Goal: Transaction & Acquisition: Purchase product/service

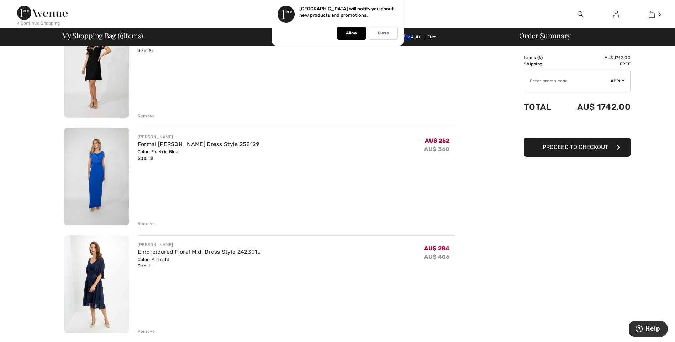
scroll to position [534, 0]
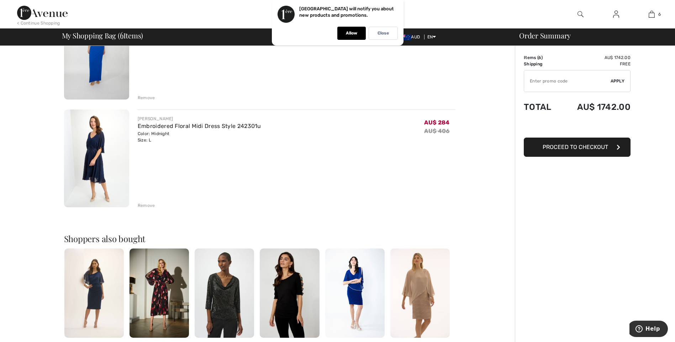
click at [88, 163] on img at bounding box center [96, 159] width 65 height 98
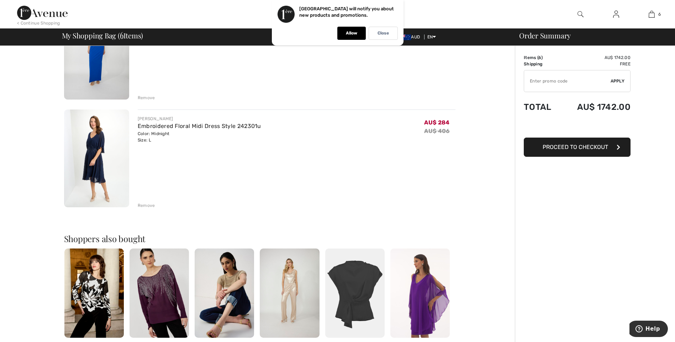
click at [149, 206] on div "Remove" at bounding box center [146, 205] width 17 height 6
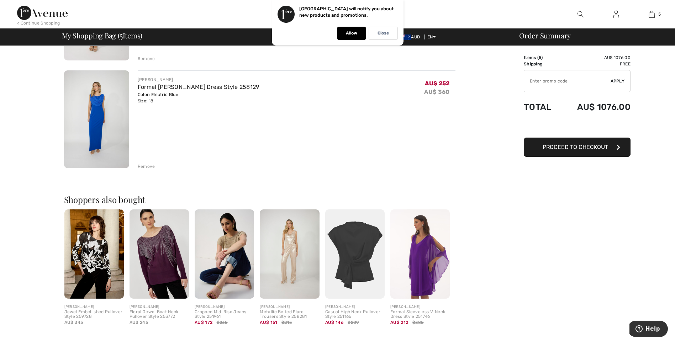
scroll to position [356, 0]
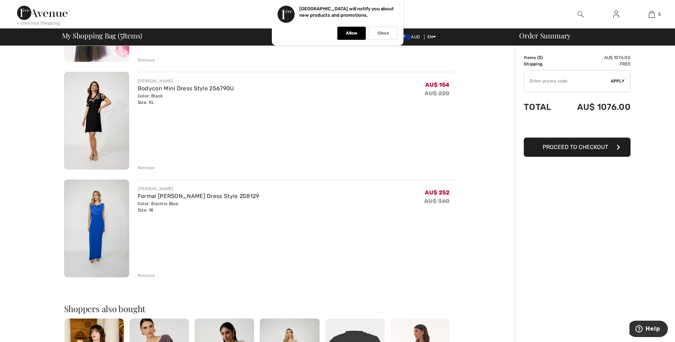
click at [143, 170] on div "Remove" at bounding box center [146, 168] width 17 height 6
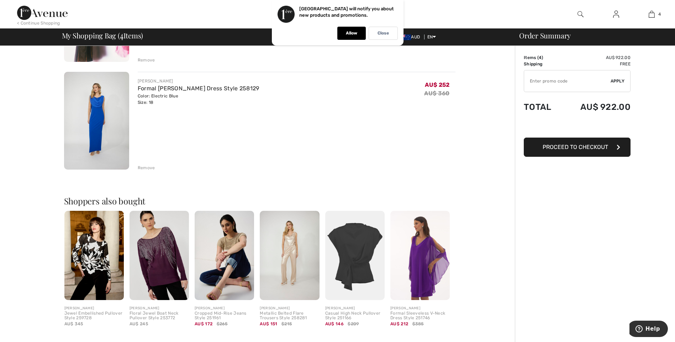
scroll to position [142, 0]
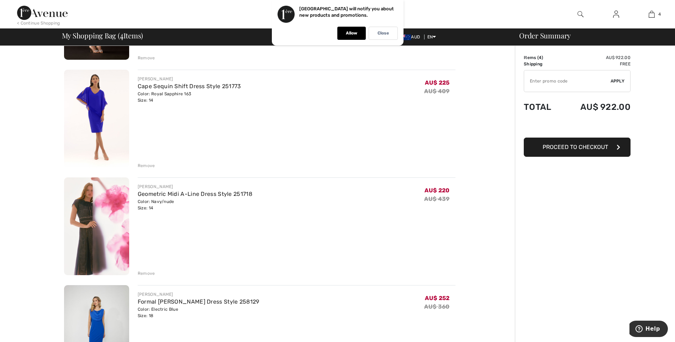
click at [154, 273] on div "Remove" at bounding box center [297, 273] width 318 height 8
click at [142, 275] on div "Remove" at bounding box center [146, 273] width 17 height 6
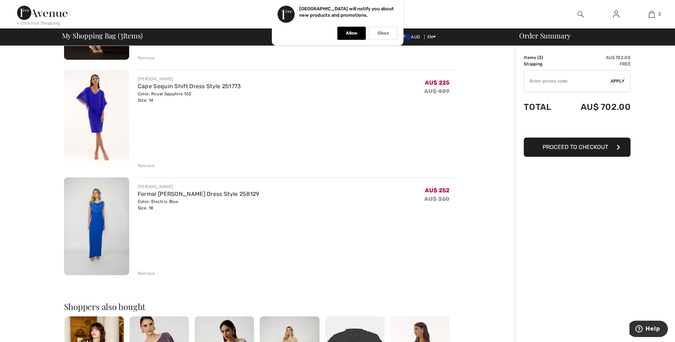
scroll to position [0, 0]
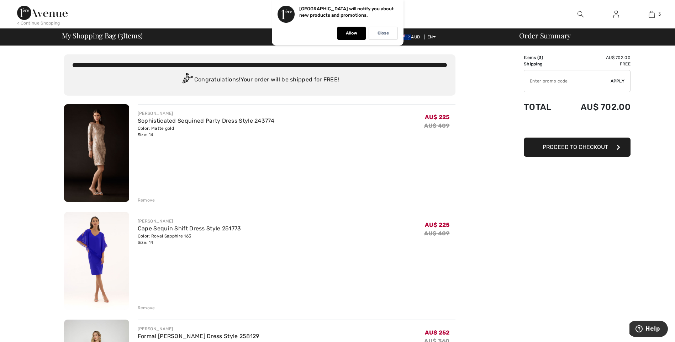
click at [102, 145] on img at bounding box center [96, 153] width 65 height 98
